Goal: Information Seeking & Learning: Learn about a topic

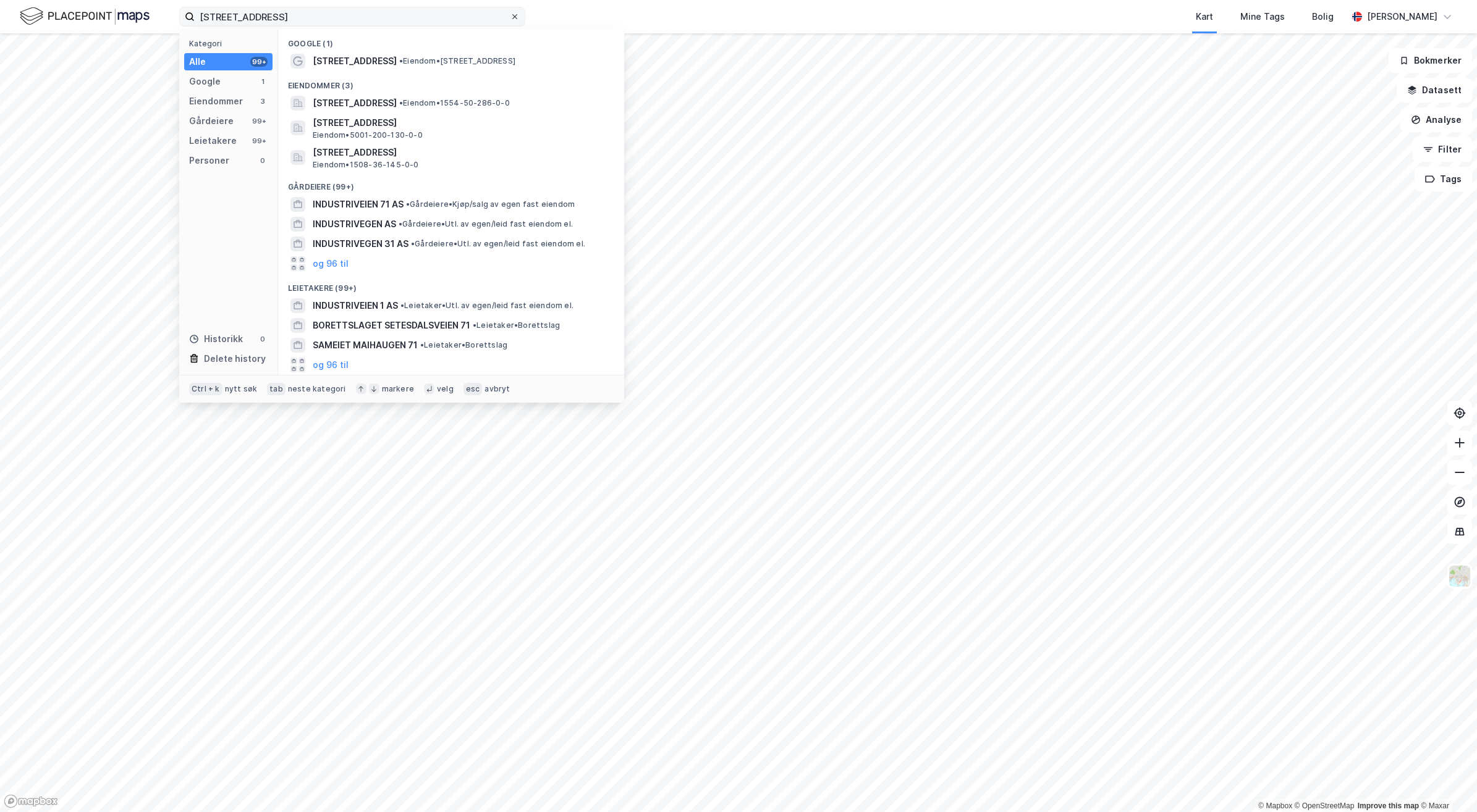
click at [516, 17] on icon at bounding box center [515, 16] width 7 height 7
click at [510, 17] on input "[STREET_ADDRESS]" at bounding box center [352, 16] width 315 height 18
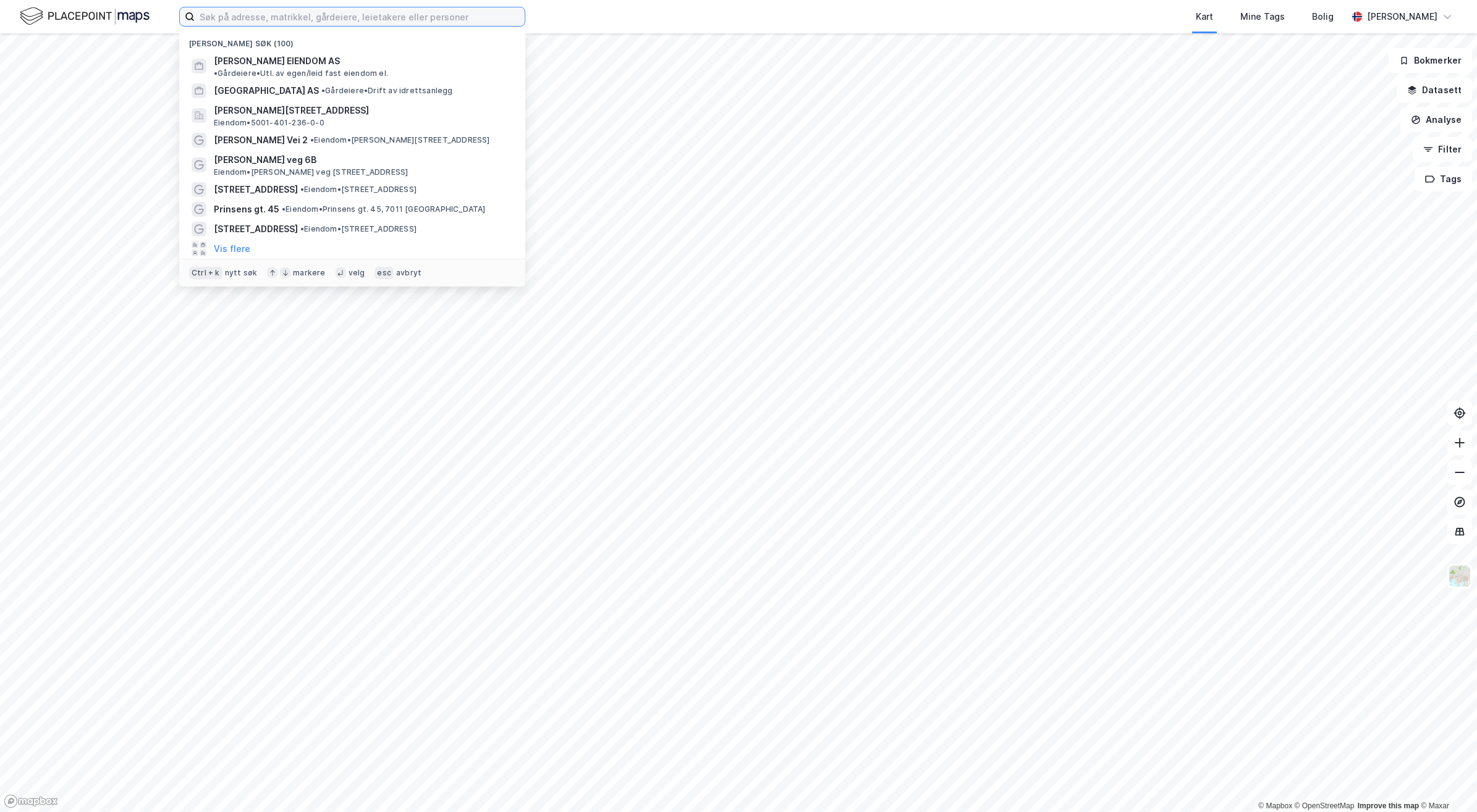
click at [365, 16] on input at bounding box center [359, 16] width 330 height 18
paste input "Gjølmeslivegen 46 og 48"
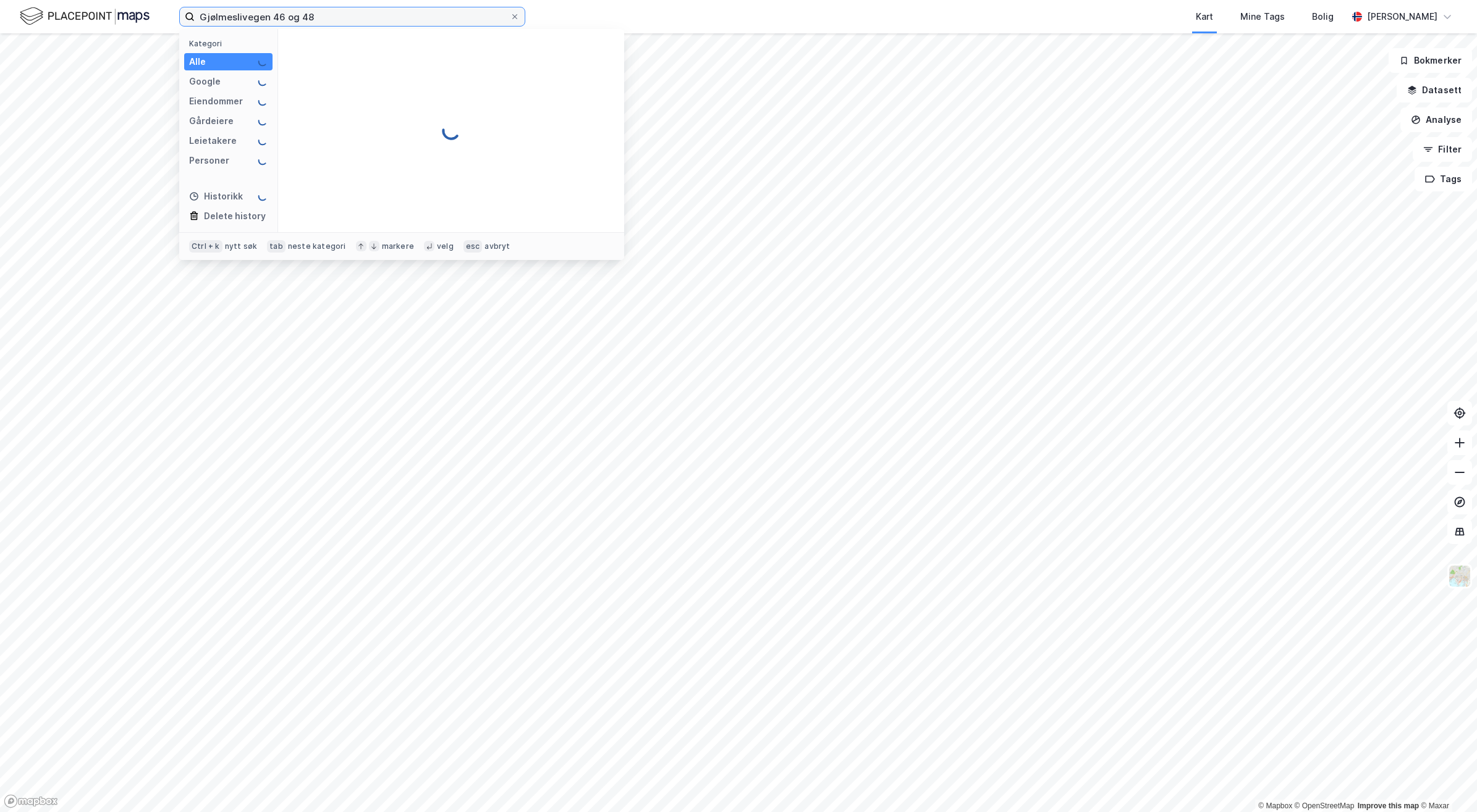
type input "Gjølmeslivegen 46 og 48"
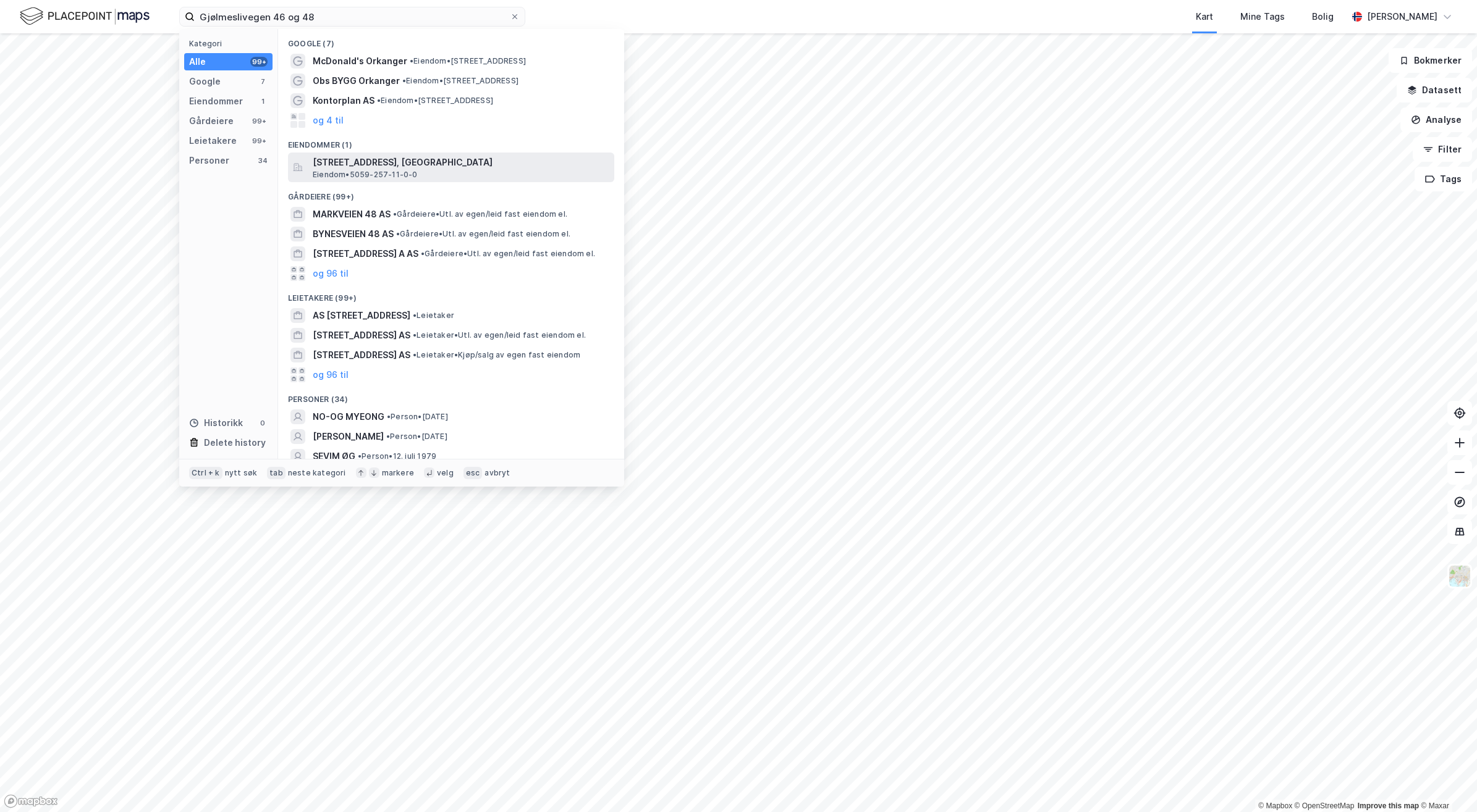
click at [426, 171] on div "[STREET_ADDRESS], ORKLAND Eiendom • 5059-257-11-0-0" at bounding box center [462, 166] width 299 height 24
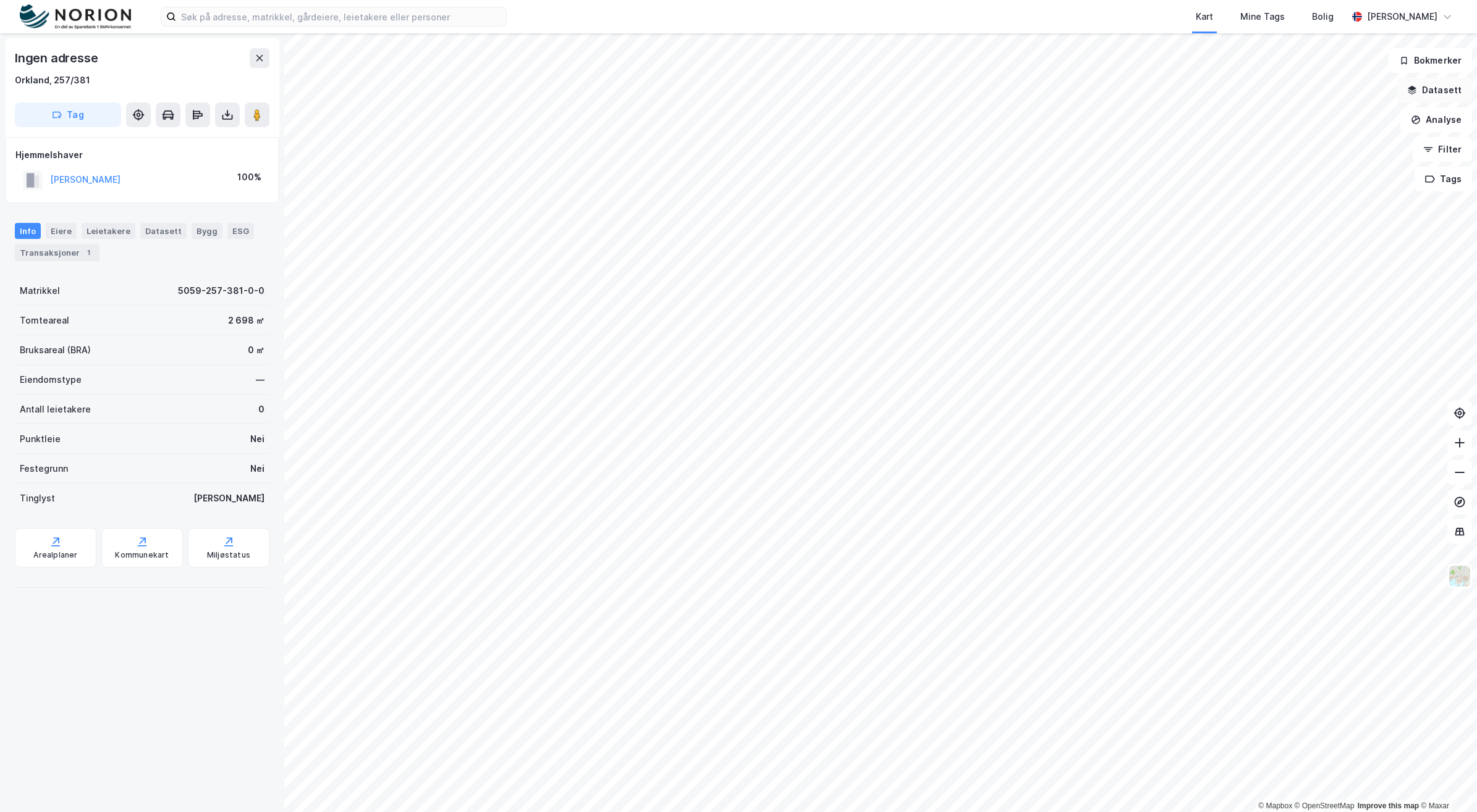
click at [1446, 93] on button "Datasett" at bounding box center [1434, 90] width 75 height 24
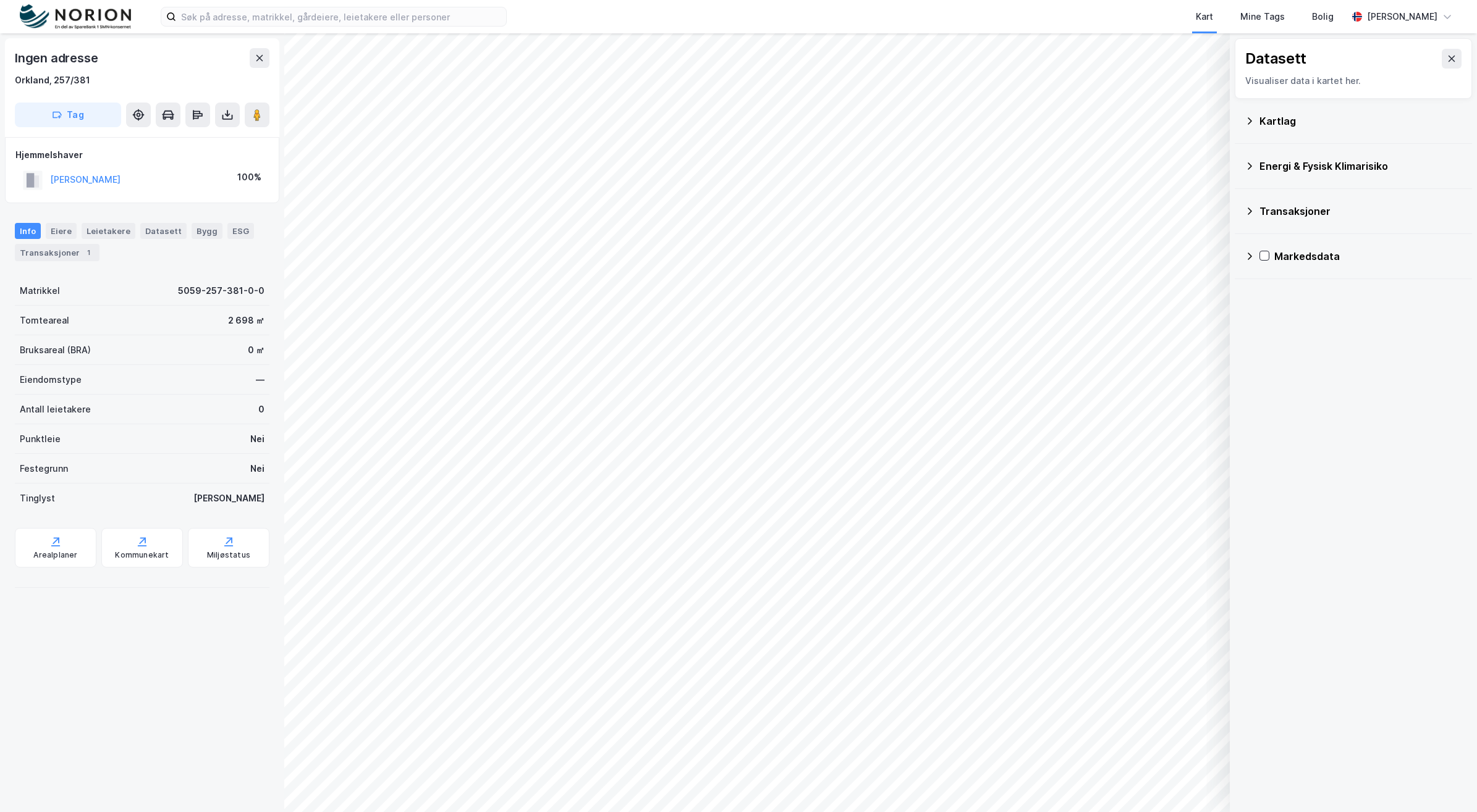
click at [1245, 120] on icon at bounding box center [1249, 120] width 10 height 10
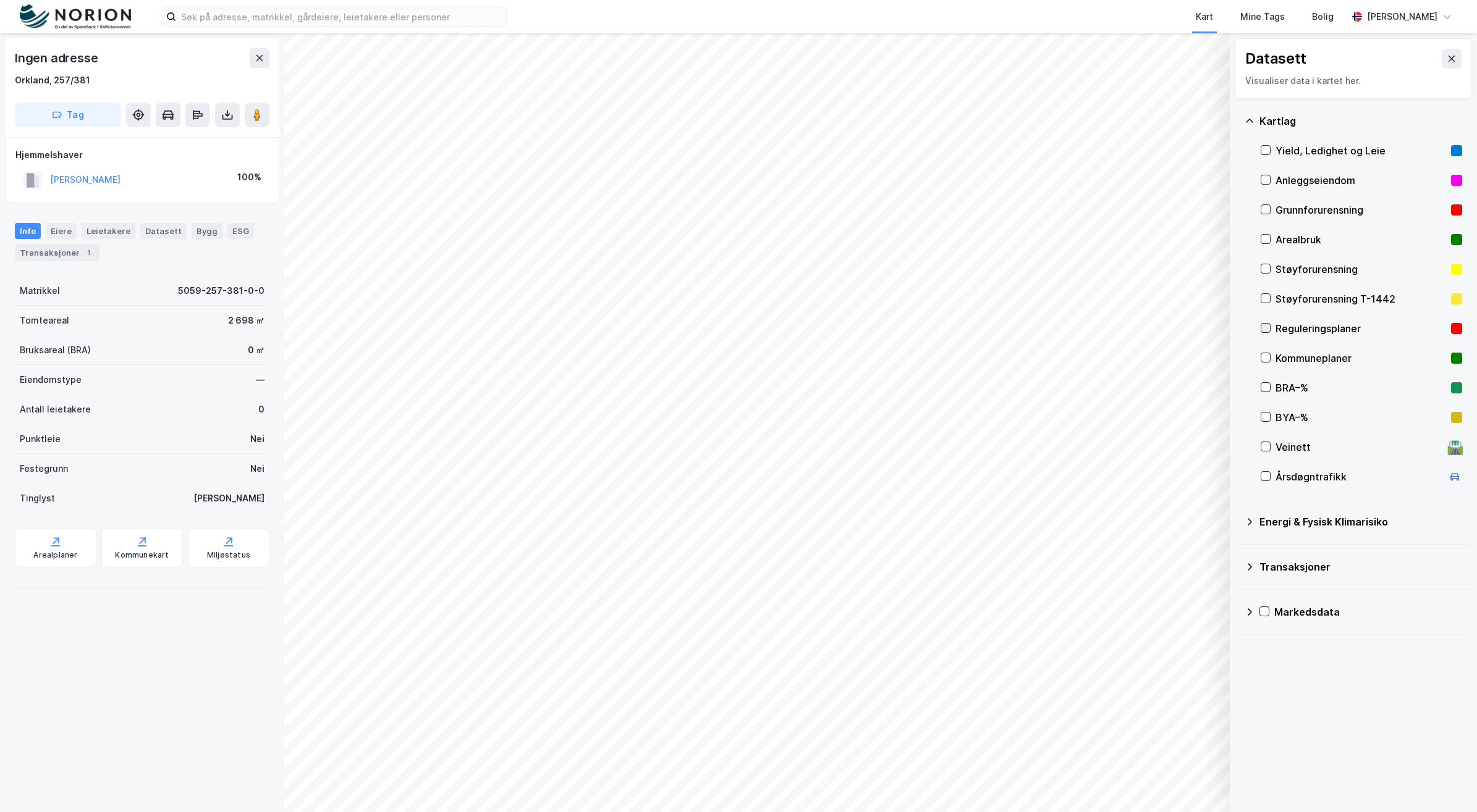
click at [1265, 329] on icon at bounding box center [1266, 328] width 7 height 5
click at [1267, 362] on icon at bounding box center [1265, 358] width 9 height 9
drag, startPoint x: 1181, startPoint y: 795, endPoint x: 1180, endPoint y: 786, distance: 9.1
click at [1181, 791] on div "Layers 1 Tøm Vis" at bounding box center [1166, 768] width 118 height 60
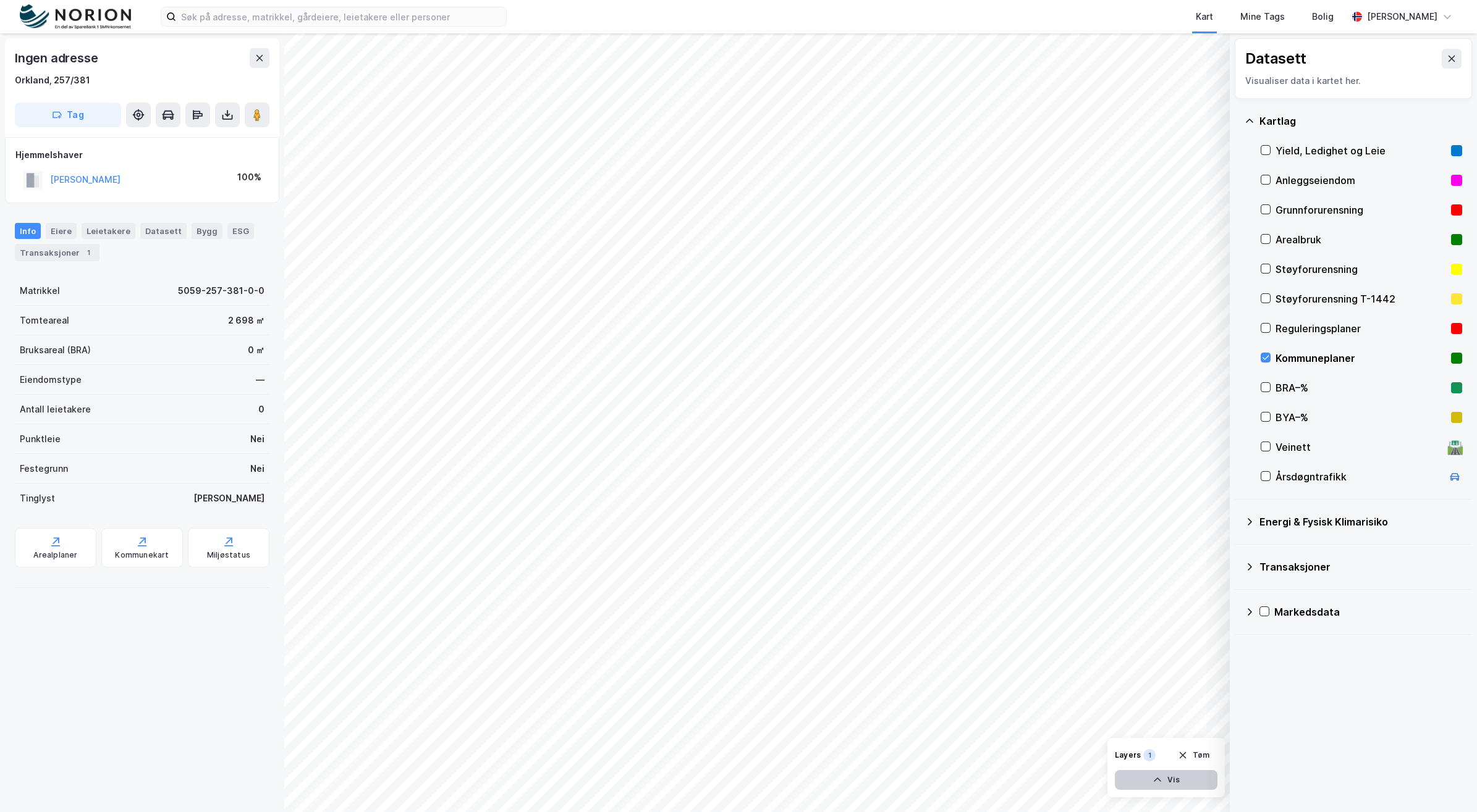
click at [1180, 783] on button "Vis" at bounding box center [1166, 780] width 102 height 20
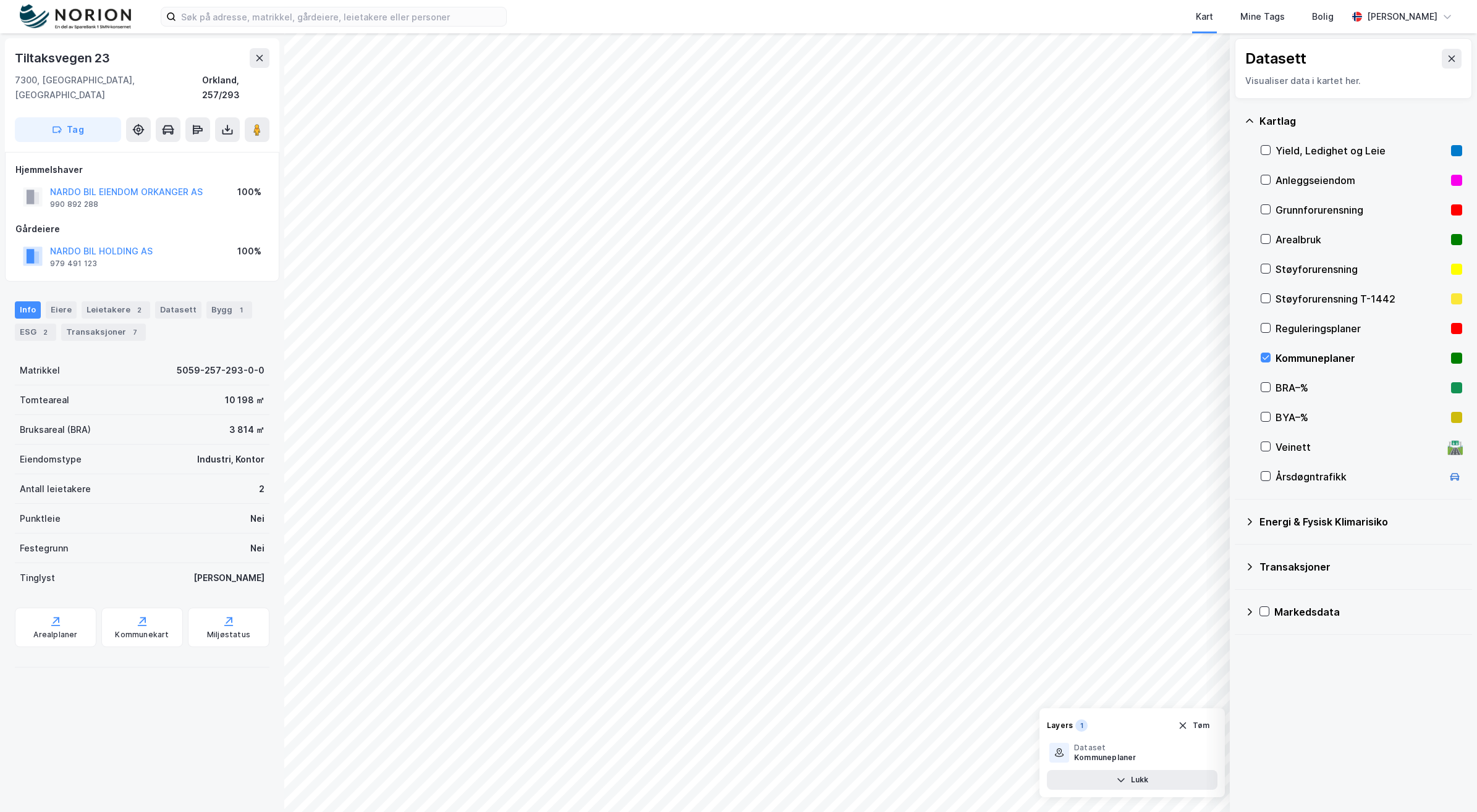
click at [1336, 79] on div "Visualiser data i kartet her." at bounding box center [1353, 80] width 216 height 14
click at [146, 608] on div "Kommunekart" at bounding box center [142, 628] width 81 height 40
